Goal: Task Accomplishment & Management: Use online tool/utility

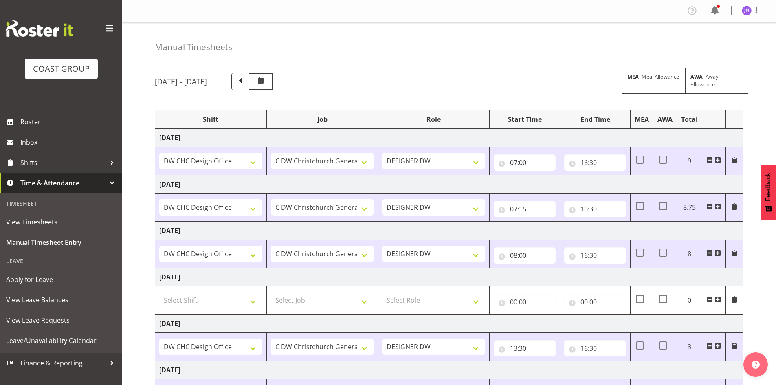
select select "1512"
select select "624"
select select "1512"
select select "624"
select select "1512"
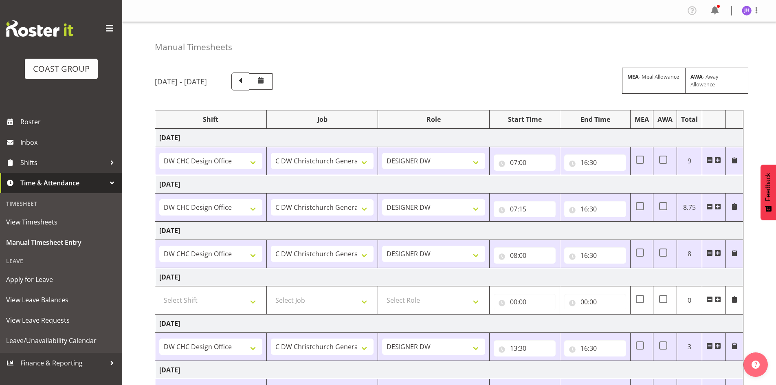
select select "624"
select select "1512"
select select "624"
select select "1512"
select select "624"
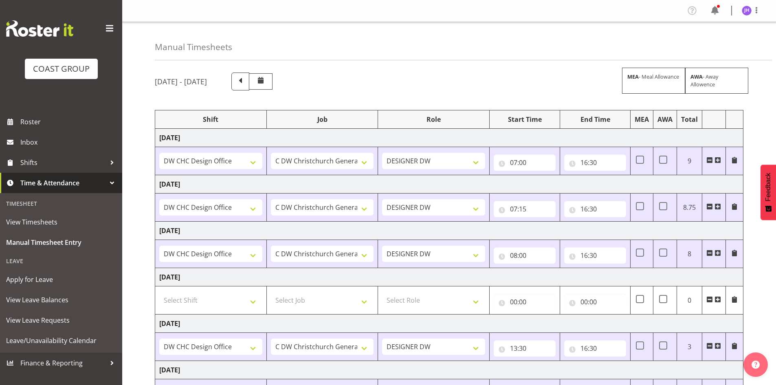
select select "1512"
select select "624"
select select "1512"
select select "624"
select select "1512"
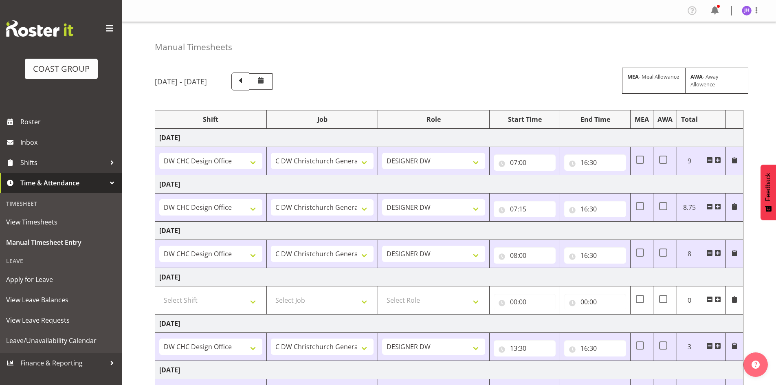
select select "624"
click at [746, 11] on img at bounding box center [747, 11] width 10 height 10
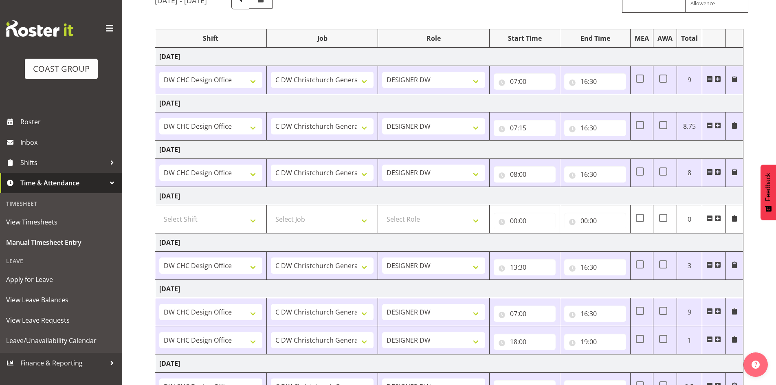
scroll to position [177, 0]
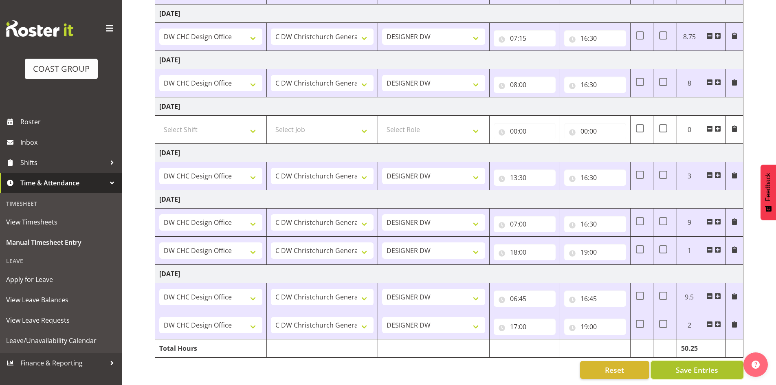
click at [689, 365] on span "Save Entries" at bounding box center [697, 370] width 42 height 11
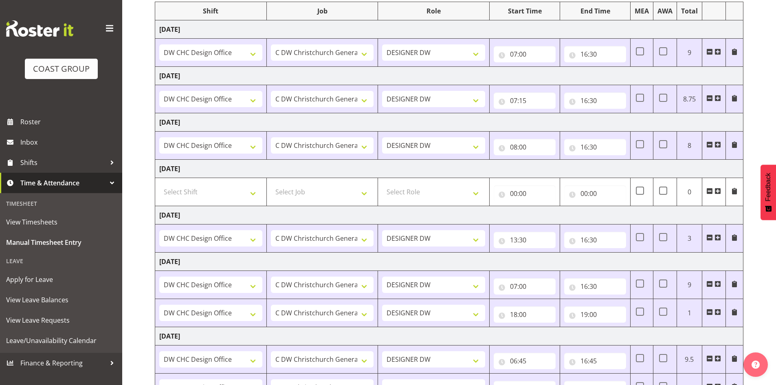
scroll to position [0, 0]
